Goal: Task Accomplishment & Management: Use online tool/utility

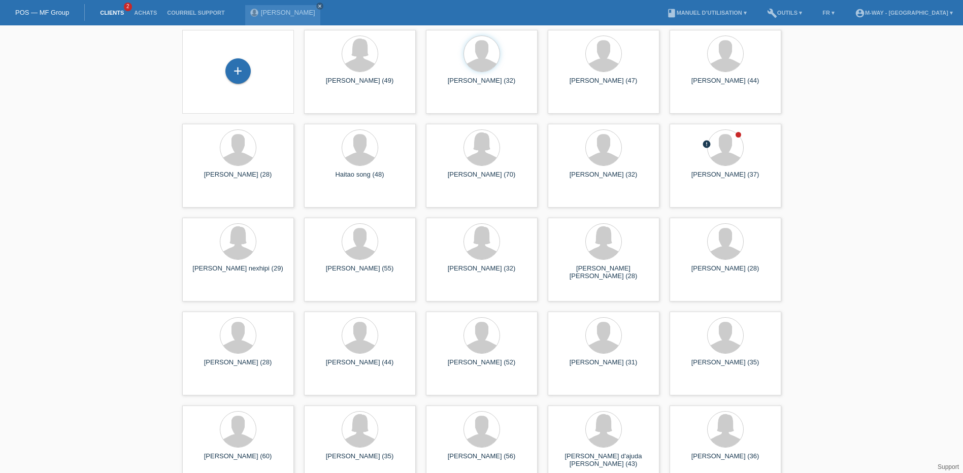
scroll to position [58, 0]
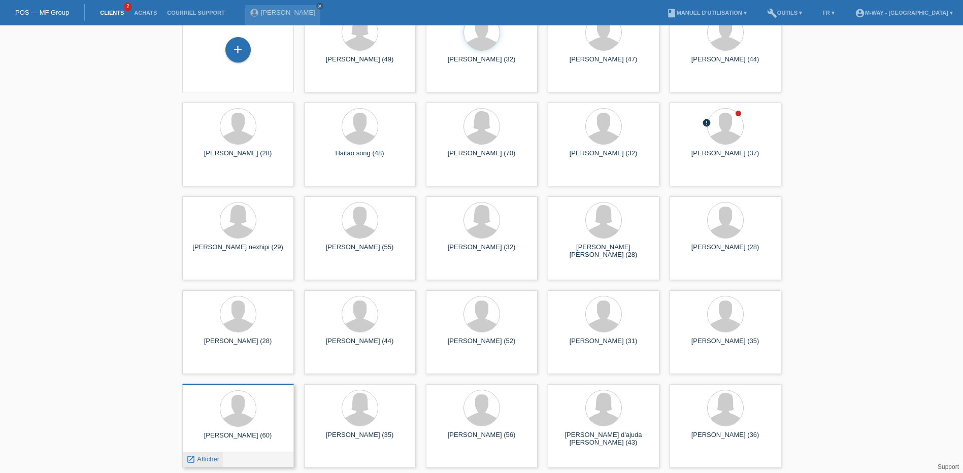
click at [207, 458] on span "Afficher" at bounding box center [208, 459] width 22 height 8
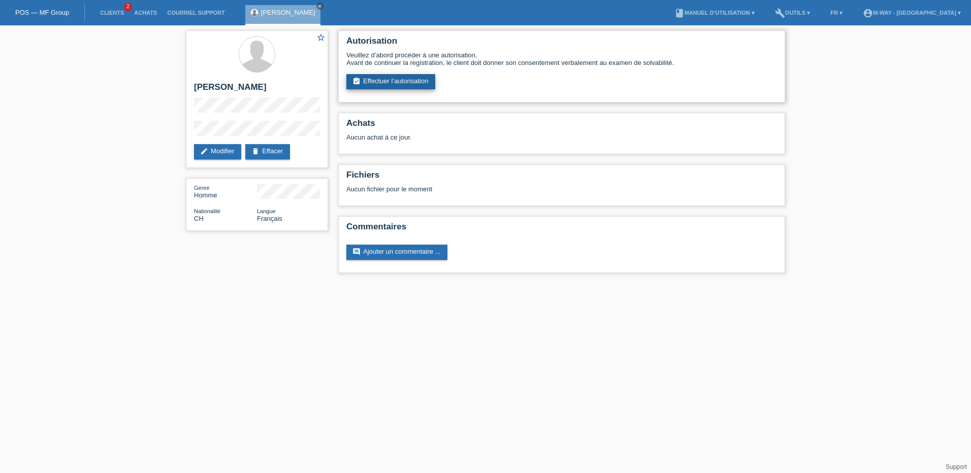
click at [403, 80] on link "assignment_turned_in Effectuer l’autorisation" at bounding box center [390, 81] width 89 height 15
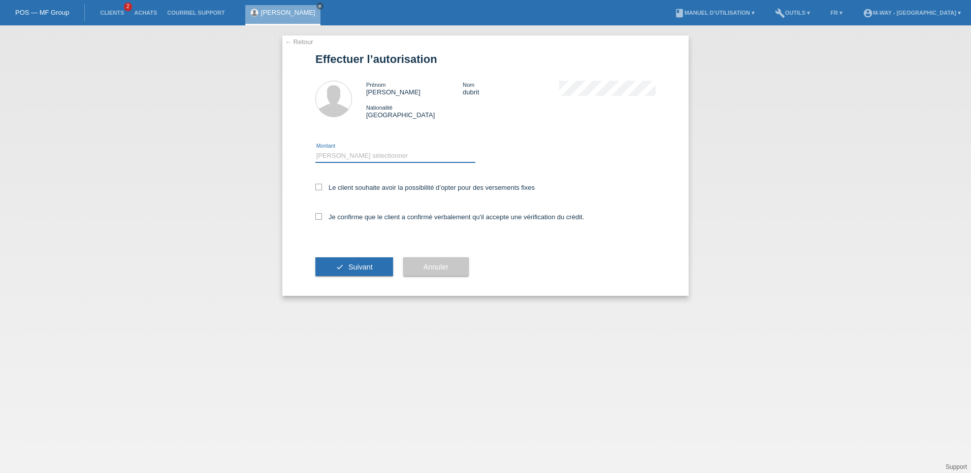
click at [351, 152] on select "Veuillez sélectionner CHF 1.00 - CHF 499.00 CHF 500.00 - CHF 1'999.00 CHF 2'000…" at bounding box center [395, 156] width 160 height 12
select select "3"
click at [315, 150] on select "Veuillez sélectionner CHF 1.00 - CHF 499.00 CHF 500.00 - CHF 1'999.00 CHF 2'000…" at bounding box center [395, 156] width 160 height 12
click at [321, 186] on icon at bounding box center [318, 187] width 7 height 7
click at [321, 186] on input "Le client souhaite avoir la possibilité d’opter pour des versements fixes" at bounding box center [318, 187] width 7 height 7
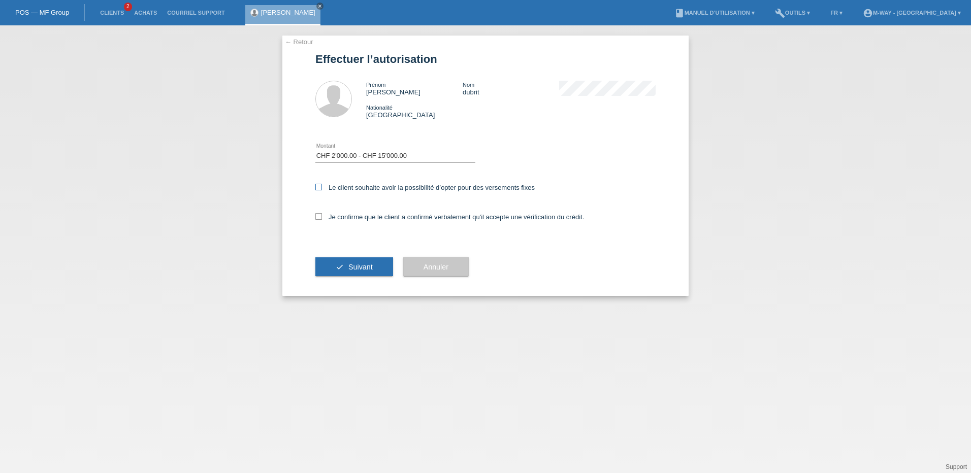
checkbox input "true"
click at [320, 219] on icon at bounding box center [318, 216] width 7 height 7
click at [320, 219] on input "Je confirme que le client a confirmé verbalement qu'il accepte une vérification…" at bounding box center [318, 216] width 7 height 7
checkbox input "true"
click at [349, 277] on div "check Suivant" at bounding box center [354, 267] width 78 height 59
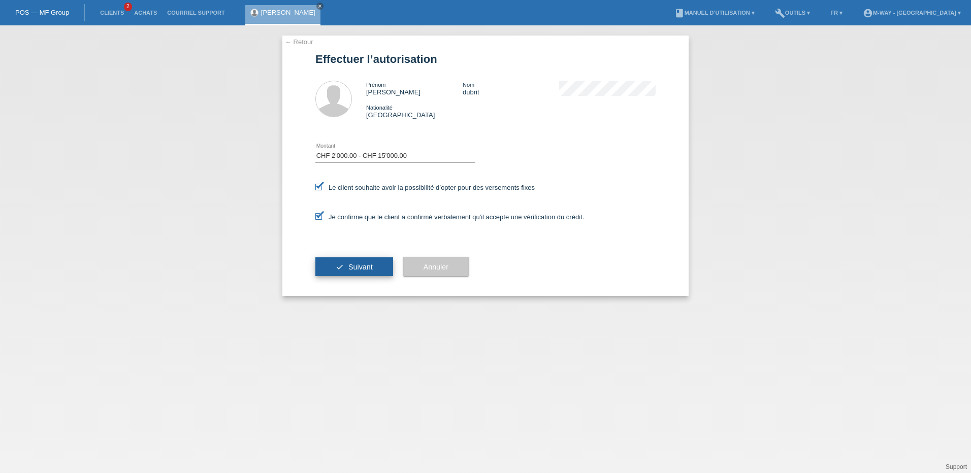
click at [351, 262] on button "check Suivant" at bounding box center [354, 266] width 78 height 19
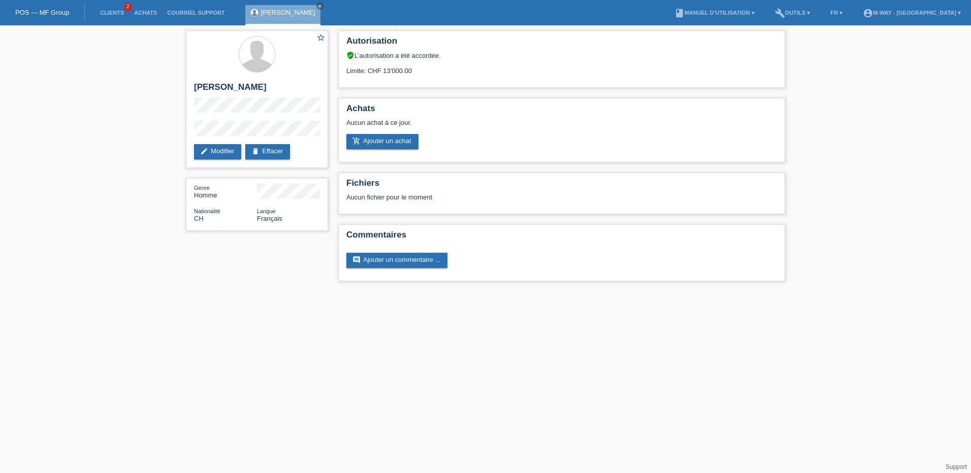
click at [179, 266] on div "star_border Eric dubrit edit Modifier delete Effacer Genre Homme Nationalité CH…" at bounding box center [485, 158] width 971 height 266
click at [46, 14] on link "POS — MF Group" at bounding box center [42, 13] width 54 height 8
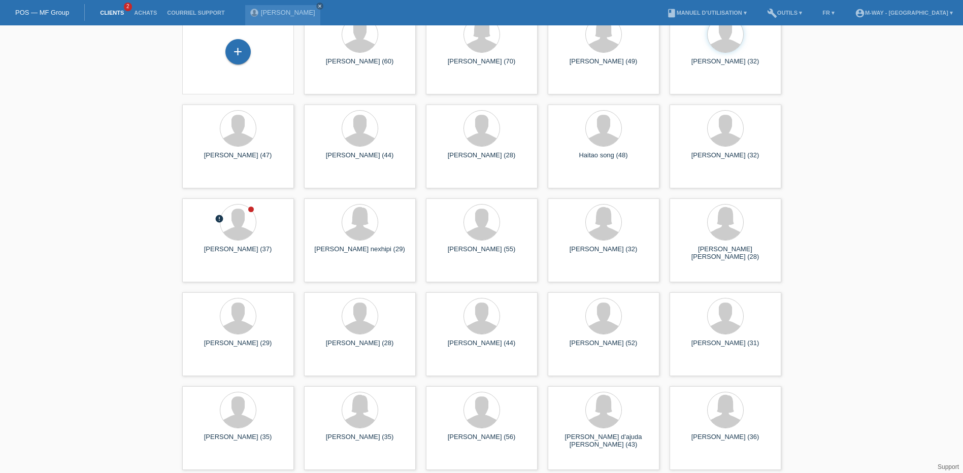
scroll to position [58, 0]
click at [574, 365] on span "Afficher" at bounding box center [574, 365] width 22 height 8
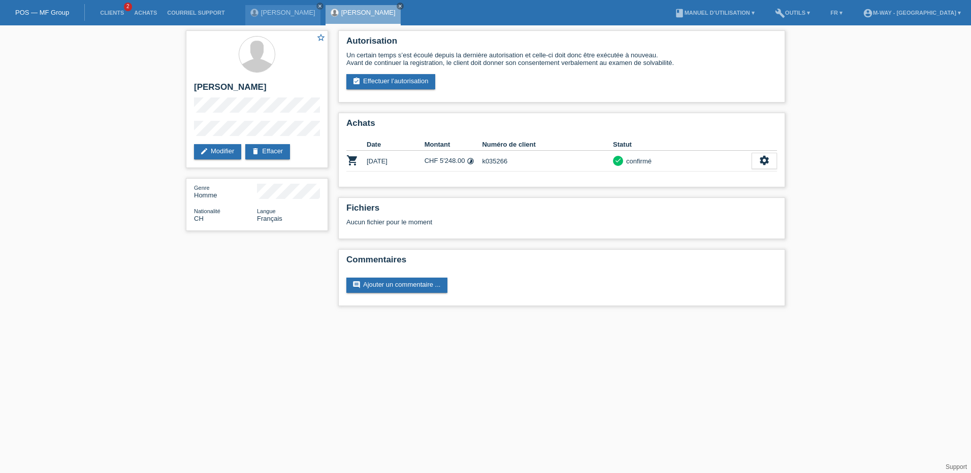
click at [48, 9] on link "POS — MF Group" at bounding box center [42, 13] width 54 height 8
